Goal: Transaction & Acquisition: Register for event/course

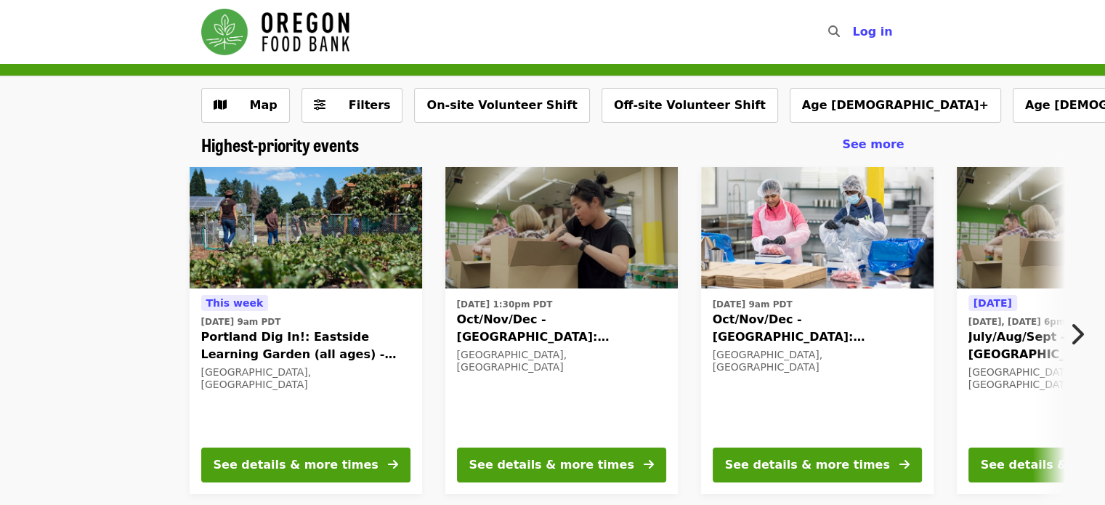
click at [1082, 335] on icon "chevron-right icon" at bounding box center [1076, 334] width 15 height 28
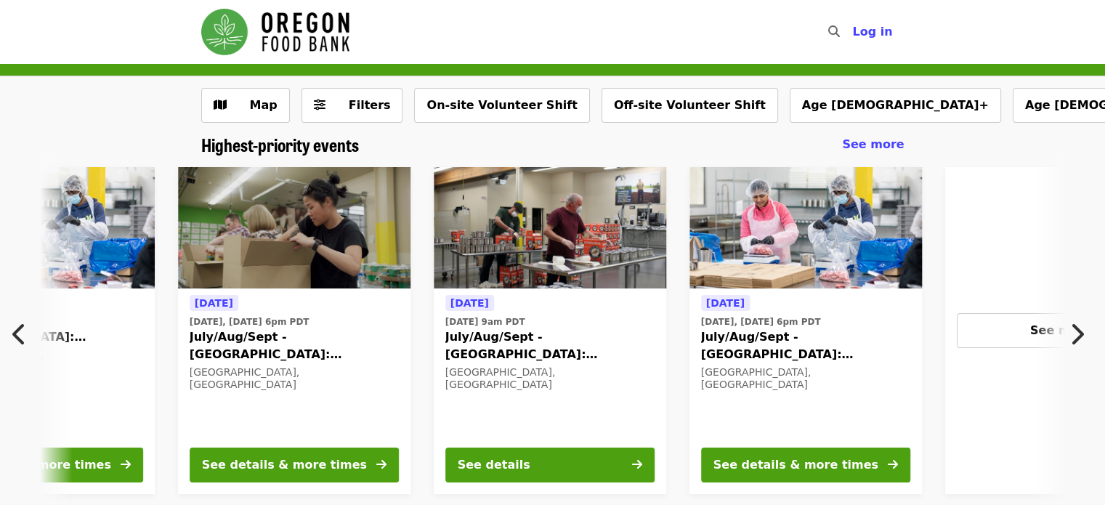
scroll to position [0, 782]
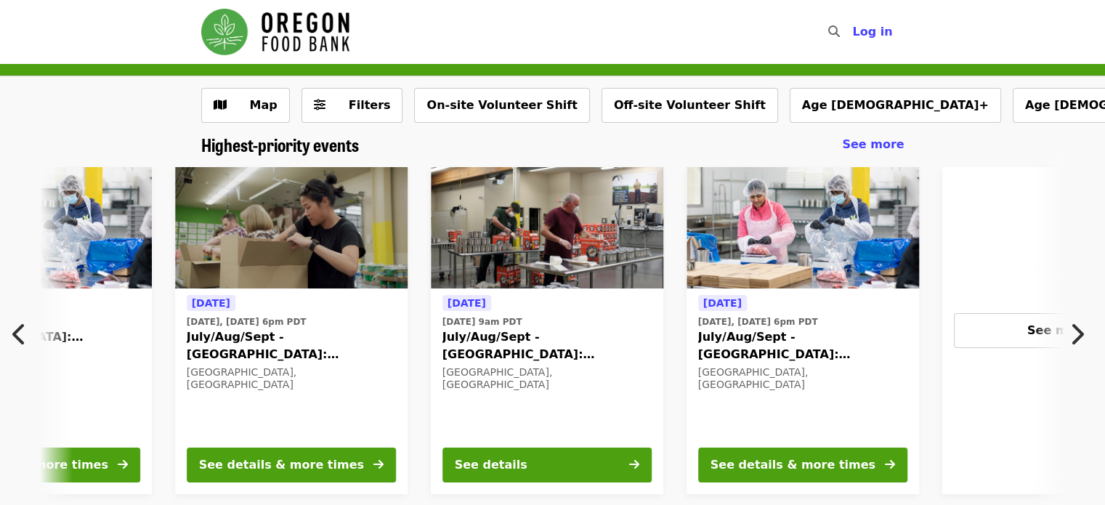
click at [1073, 334] on icon "chevron-right icon" at bounding box center [1076, 334] width 15 height 28
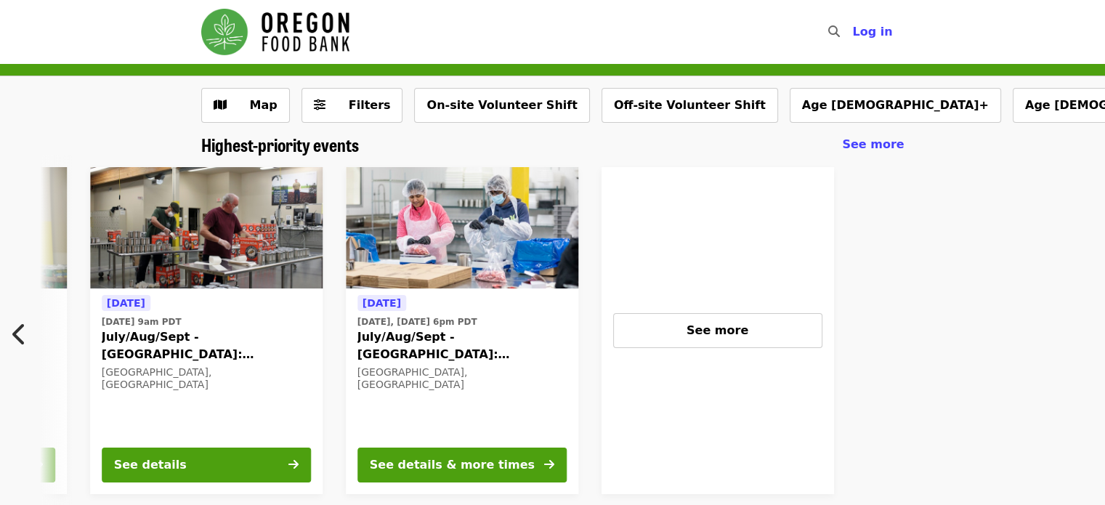
scroll to position [0, 1163]
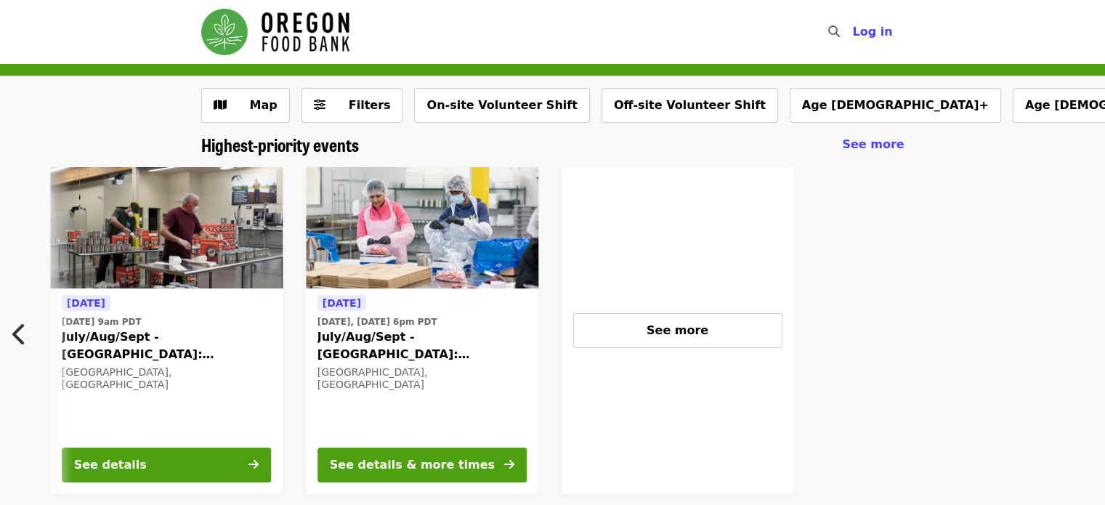
click at [20, 333] on icon "chevron-left icon" at bounding box center [19, 334] width 15 height 28
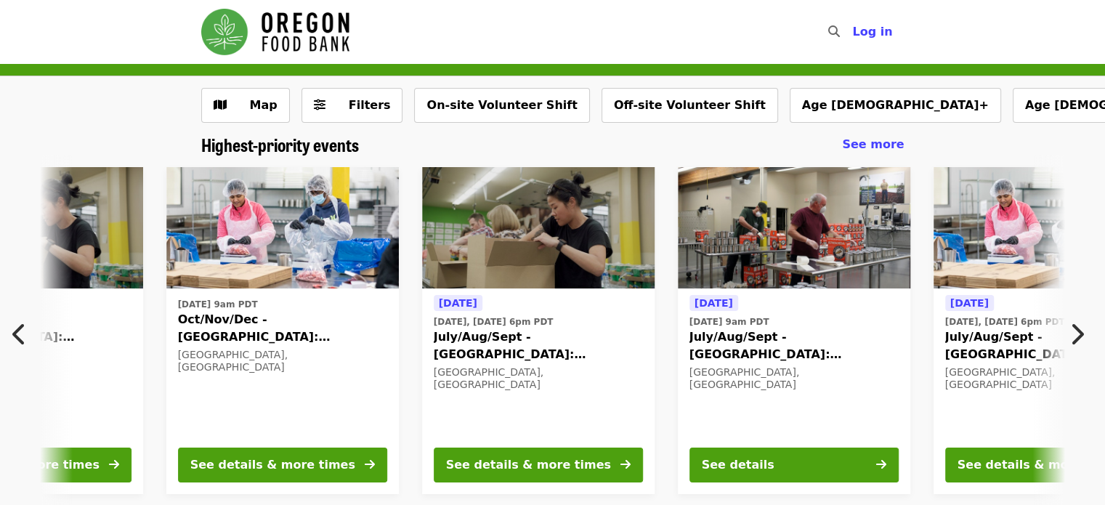
click at [15, 333] on icon "chevron-left icon" at bounding box center [19, 334] width 15 height 28
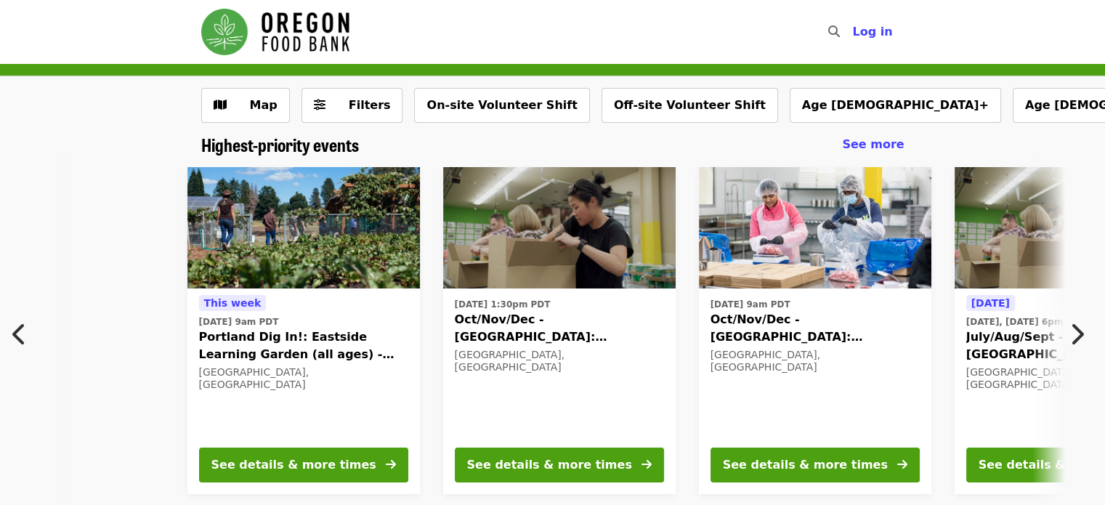
scroll to position [0, 0]
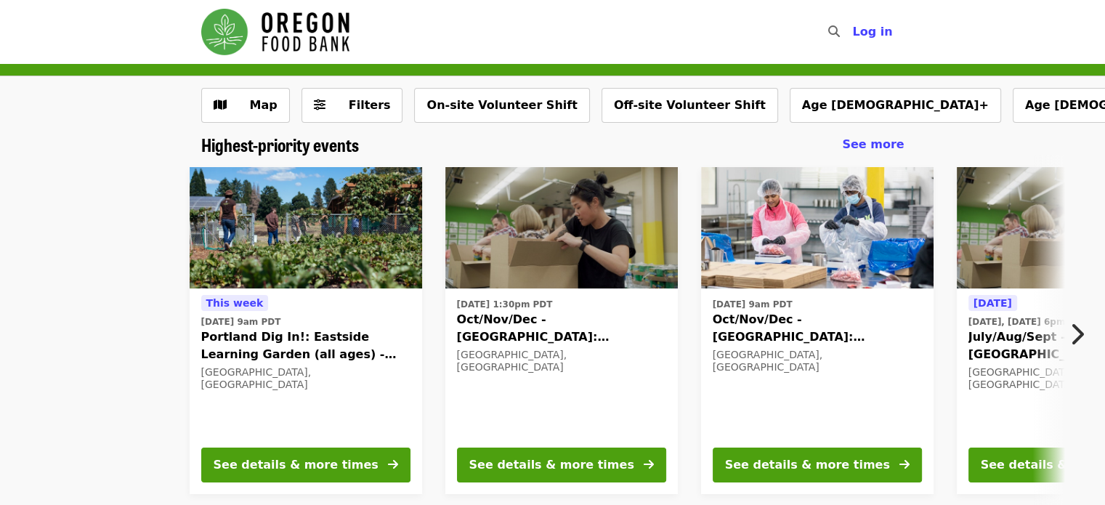
click at [1079, 333] on icon "chevron-right icon" at bounding box center [1076, 334] width 15 height 28
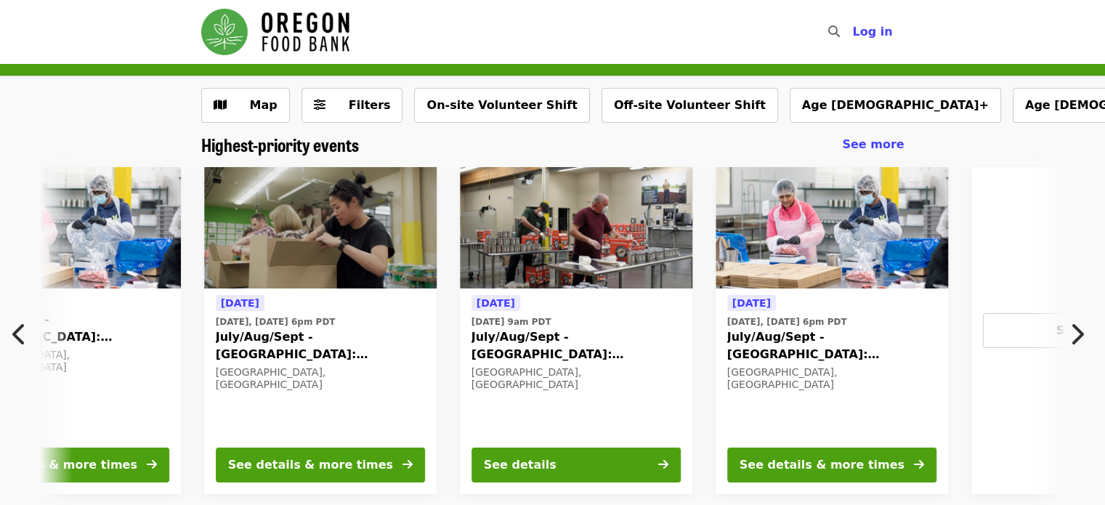
scroll to position [0, 782]
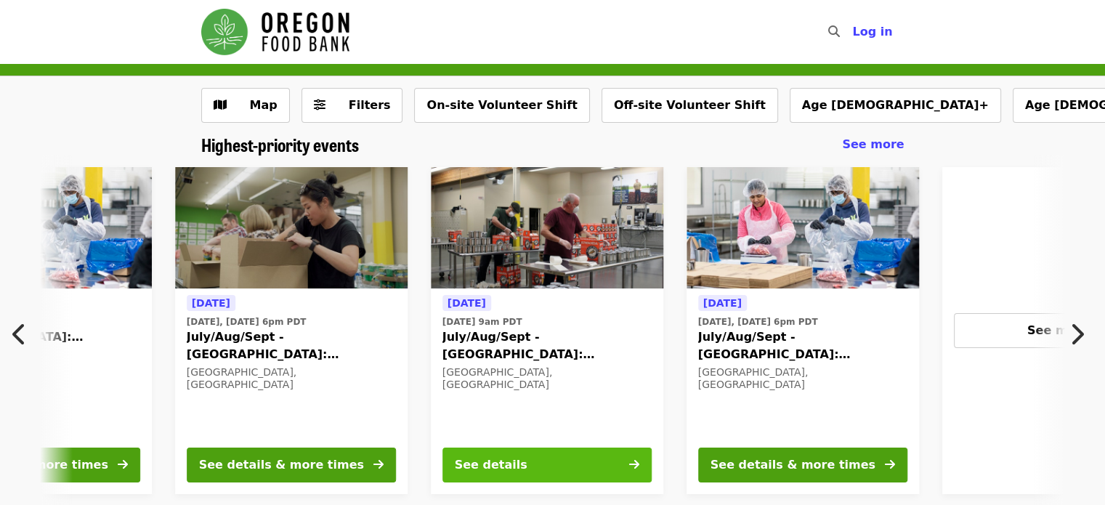
click at [519, 464] on div "See details" at bounding box center [491, 464] width 73 height 17
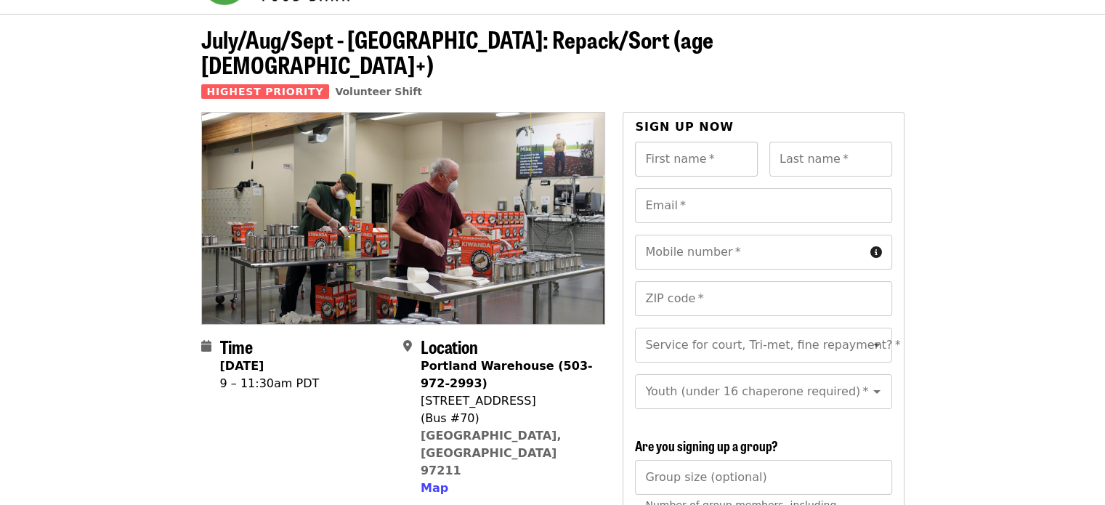
scroll to position [73, 0]
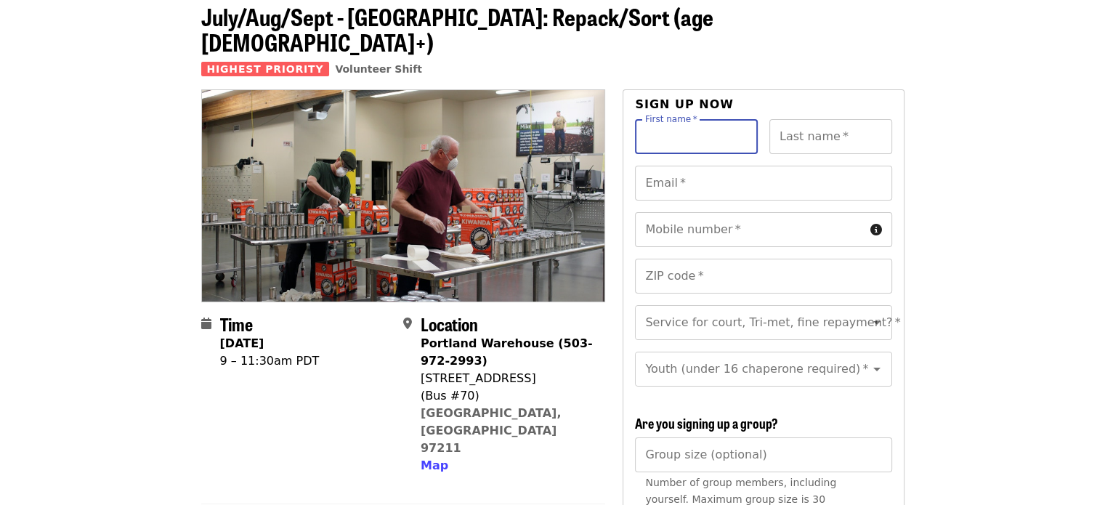
click at [670, 120] on input "First name   *" at bounding box center [696, 136] width 123 height 35
type input "*****"
type input "**********"
type input "*****"
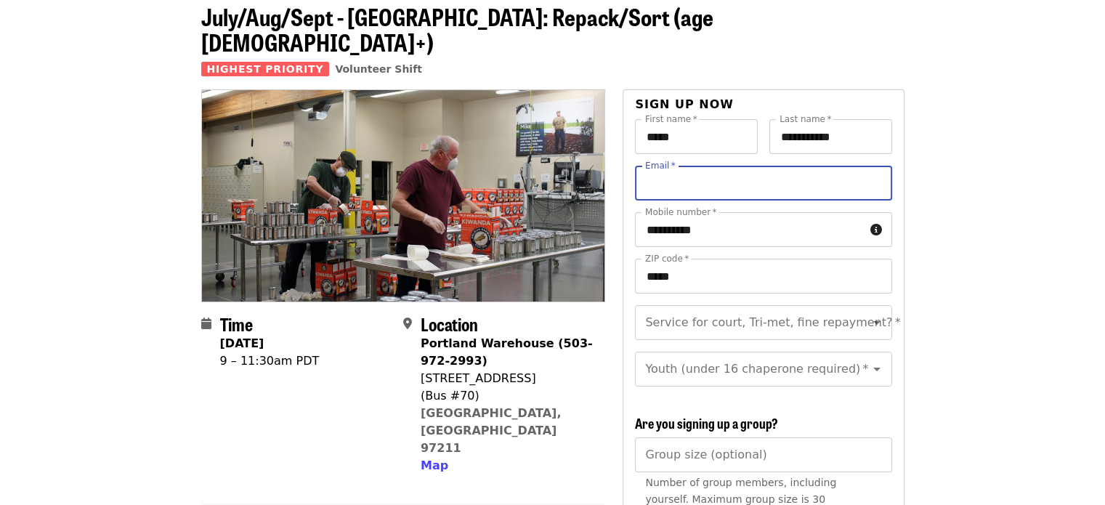
click at [664, 166] on input "Email   *" at bounding box center [763, 183] width 256 height 35
type input "**********"
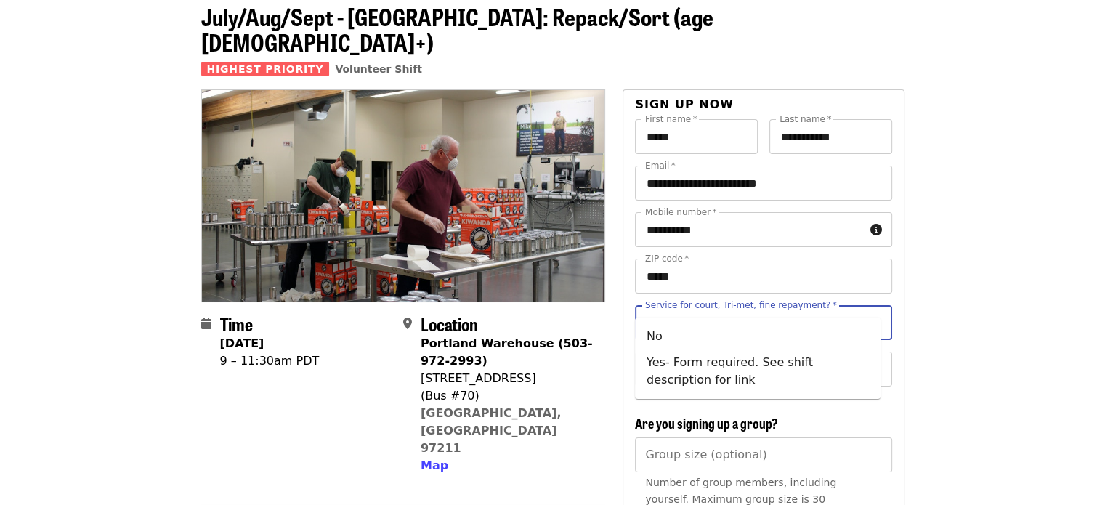
click at [697, 309] on input "Service for court, Tri-met, fine repayment?   *" at bounding box center [746, 323] width 198 height 28
click at [659, 330] on li "No" at bounding box center [758, 336] width 246 height 26
type input "**"
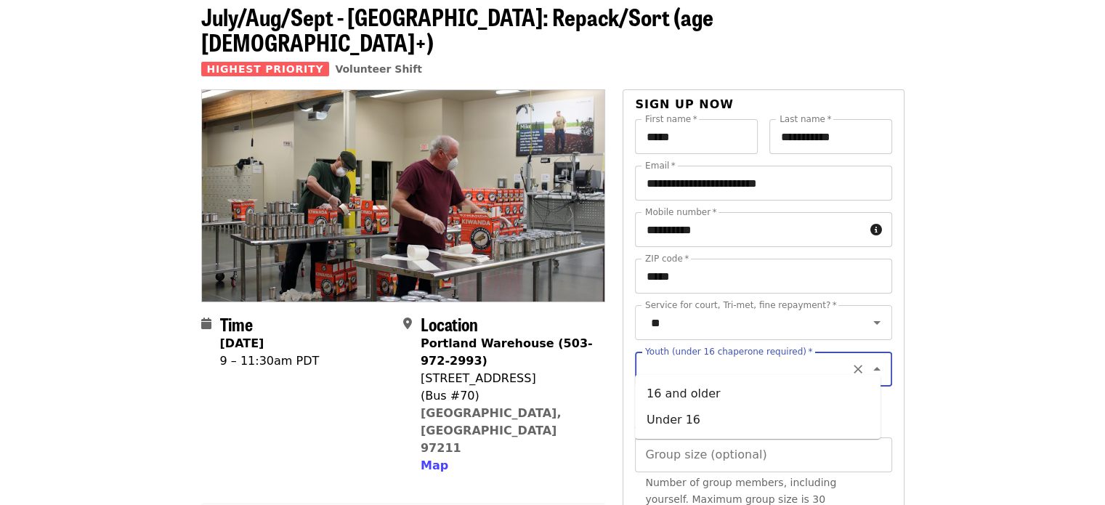
click at [684, 355] on input "Youth (under 16 chaperone required)   *" at bounding box center [746, 369] width 198 height 28
click at [679, 387] on li "16 and older" at bounding box center [758, 394] width 246 height 26
type input "**********"
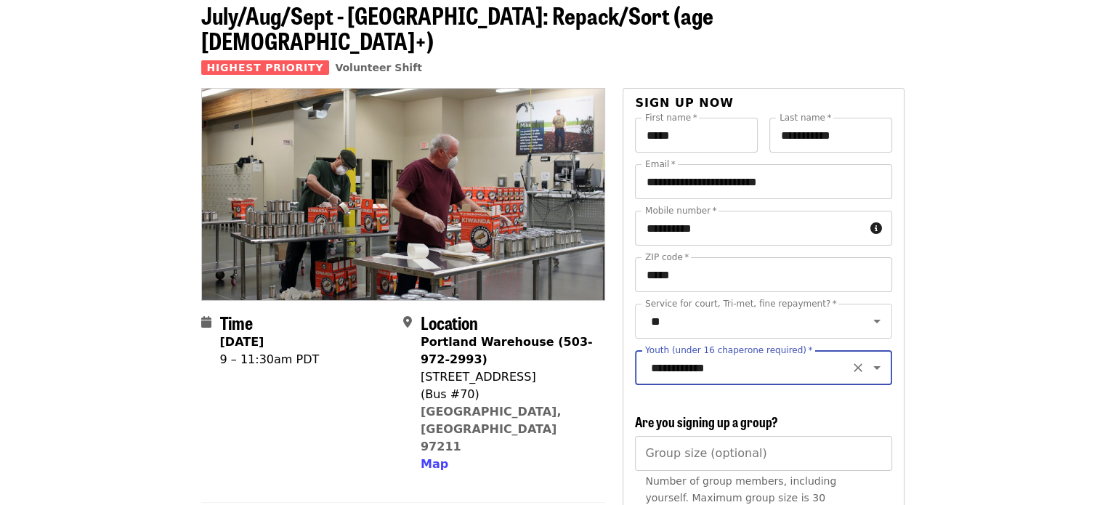
scroll to position [0, 0]
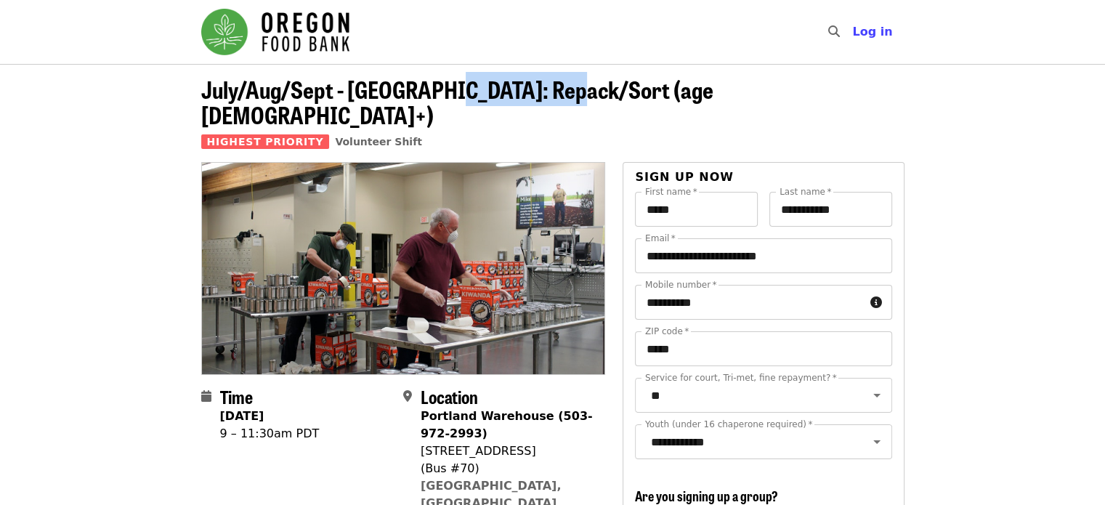
drag, startPoint x: 439, startPoint y: 86, endPoint x: 556, endPoint y: 86, distance: 117.7
click at [556, 86] on span "July/Aug/Sept - Portland: Repack/Sort (age 16+)" at bounding box center [457, 102] width 512 height 60
copy span "Repack/Sort"
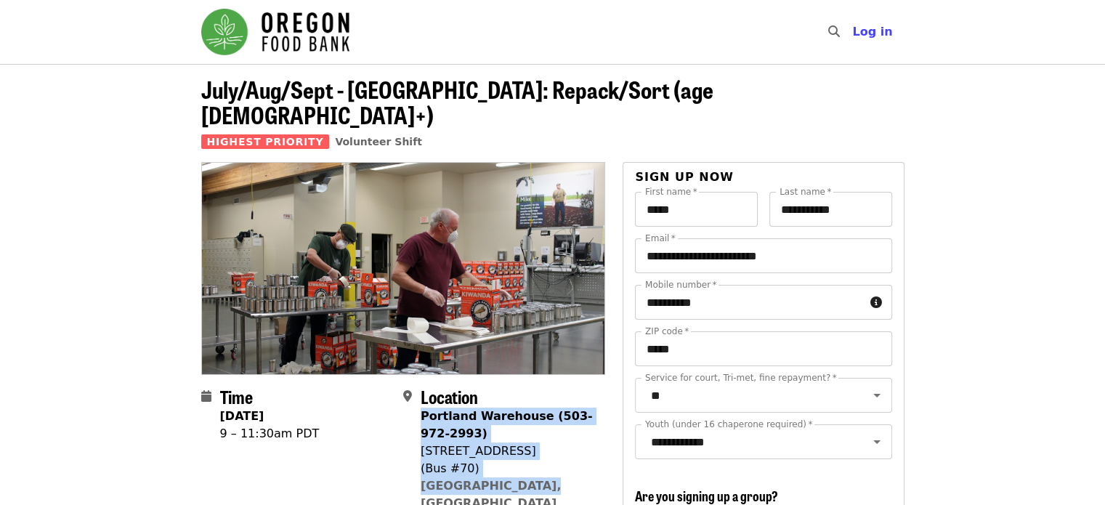
drag, startPoint x: 422, startPoint y: 390, endPoint x: 540, endPoint y: 463, distance: 138.9
click at [540, 463] on div "Portland Warehouse (503-972-2993) 7900 NE 33rd Dr (Bus #70) Portland, OR 97211 …" at bounding box center [507, 477] width 173 height 139
copy span "Portland Warehouse (503-972-2993) 7900 NE 33rd Dr (Bus #70) Portland, OR 97211"
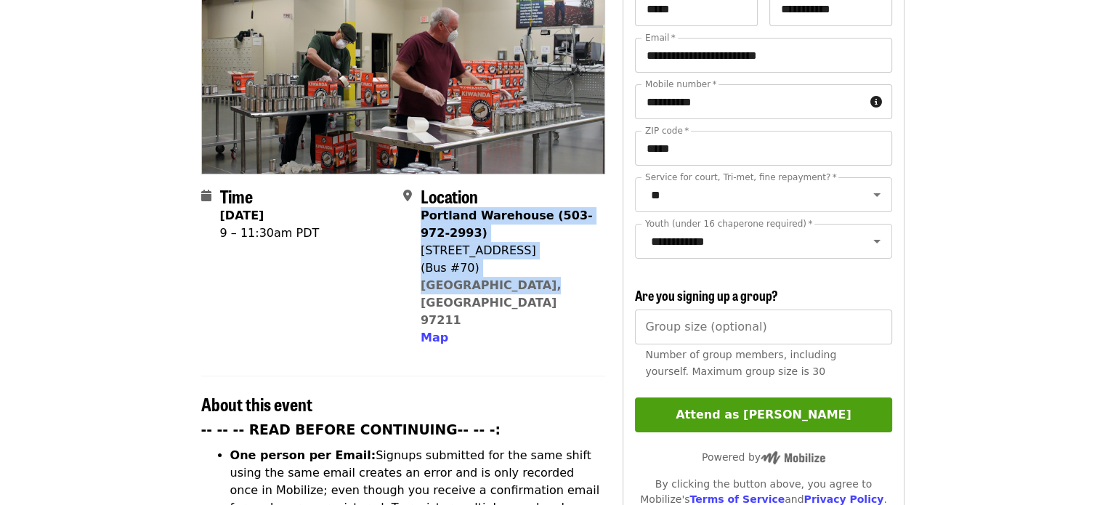
scroll to position [280, 0]
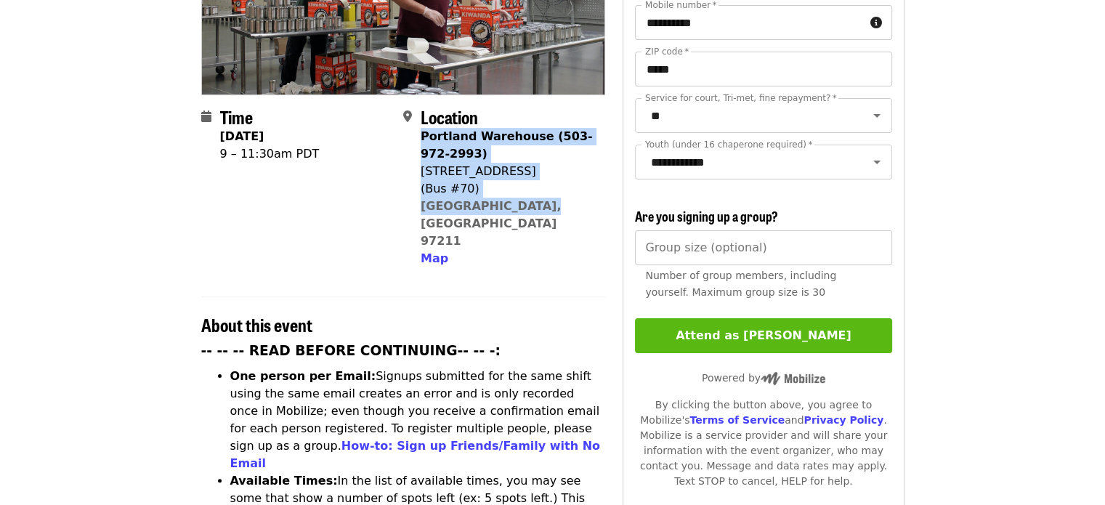
click at [760, 334] on button "Attend as [PERSON_NAME]" at bounding box center [763, 335] width 256 height 35
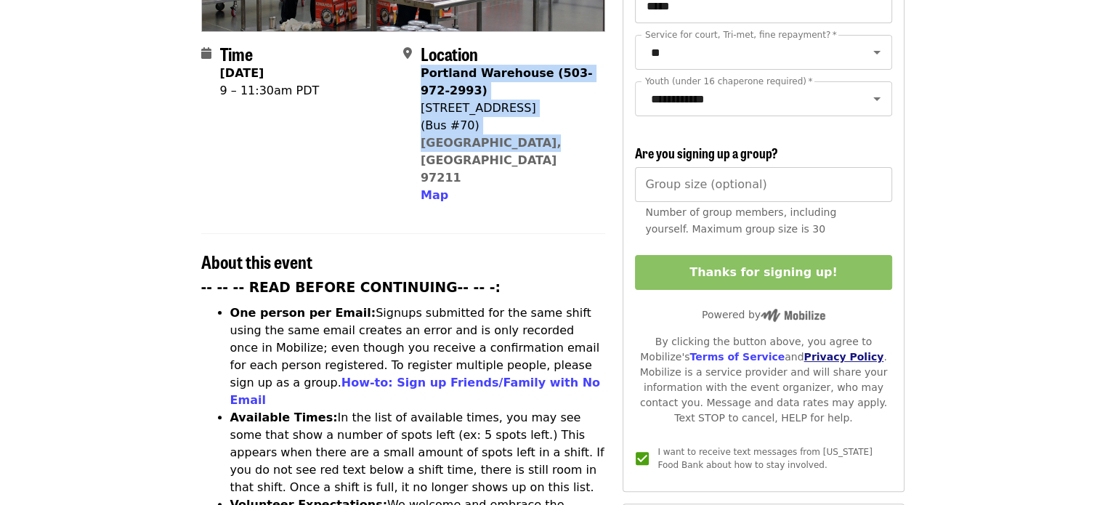
scroll to position [363, 0]
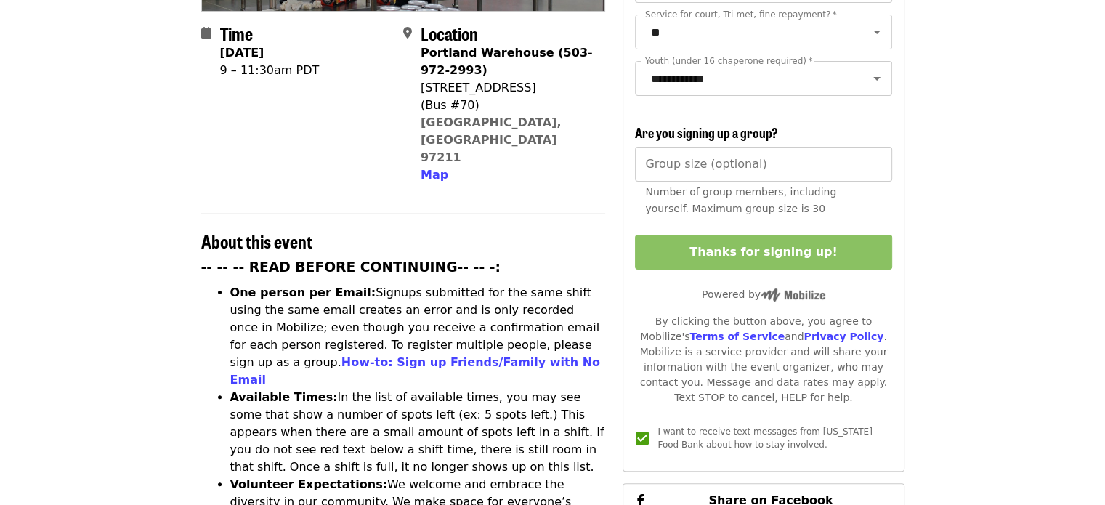
click at [548, 166] on div "Map" at bounding box center [507, 174] width 173 height 17
